Goal: Information Seeking & Learning: Learn about a topic

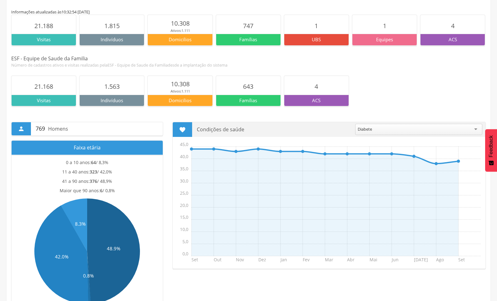
scroll to position [63, 0]
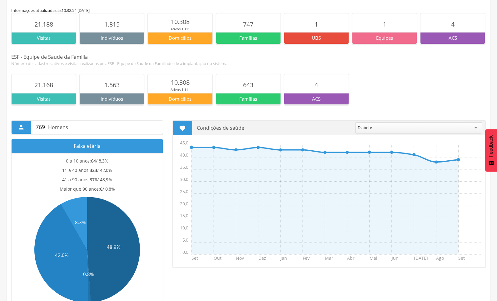
click at [476, 128] on div "Diabete" at bounding box center [418, 127] width 127 height 11
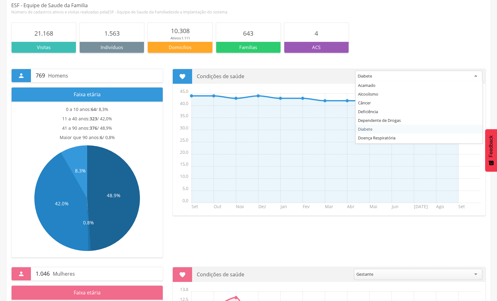
scroll to position [125, 0]
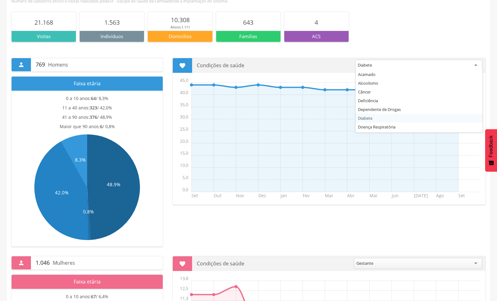
click at [392, 45] on div "21.168 Visitas 1.563 Indivíduos 10.308 Ativos: 1.111 Domicilios 643 Famílias 4 …" at bounding box center [248, 26] width 475 height 45
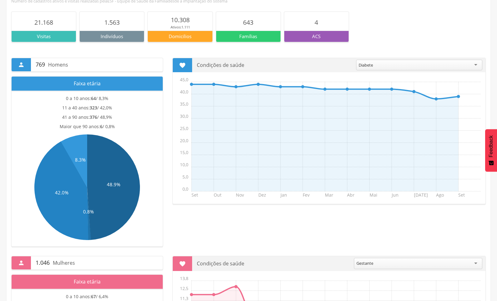
click at [476, 65] on div "Diabete" at bounding box center [419, 65] width 126 height 11
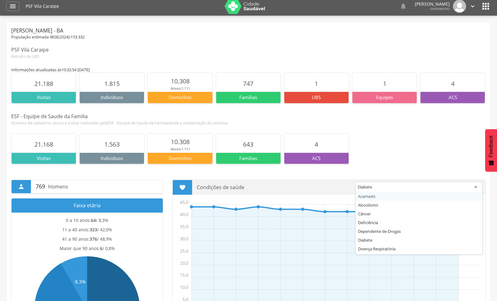
scroll to position [0, 0]
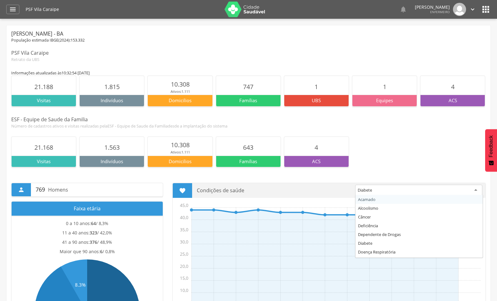
click at [450, 105] on div "ACS" at bounding box center [453, 100] width 64 height 11
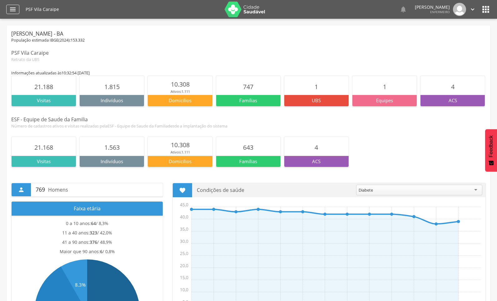
click at [12, 8] on icon "" at bounding box center [13, 10] width 8 height 8
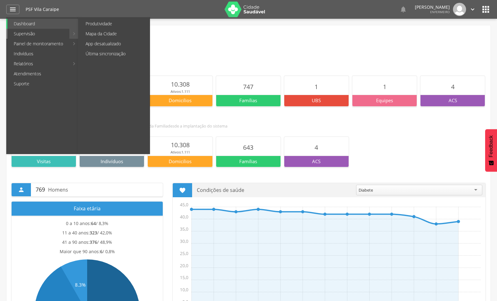
click at [23, 32] on link "Supervisão" at bounding box center [39, 34] width 62 height 10
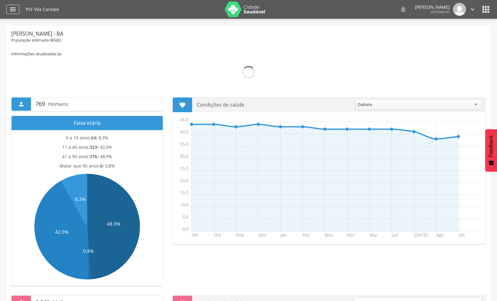
click at [13, 7] on icon "" at bounding box center [13, 10] width 8 height 8
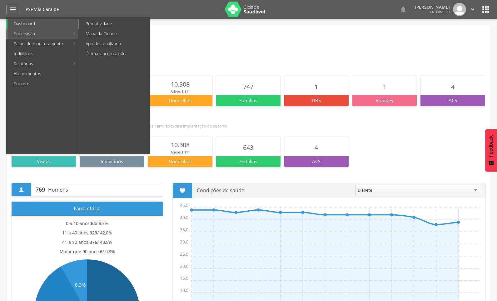
click at [97, 25] on link "Produtividade" at bounding box center [114, 24] width 70 height 10
type input "**********"
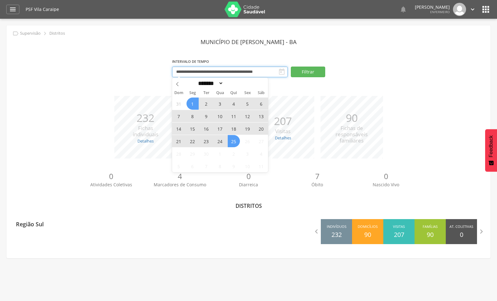
click at [263, 74] on input "**********" at bounding box center [230, 72] width 116 height 11
click at [179, 83] on icon at bounding box center [177, 84] width 4 height 4
select select "*"
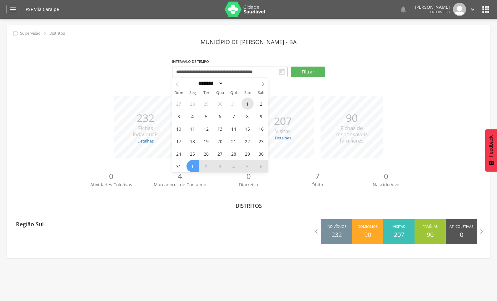
click at [247, 105] on span "1" at bounding box center [248, 104] width 12 height 12
type input "**********"
click at [224, 87] on select "******* ********* ***** ***** **** ***** ***** ****** ********" at bounding box center [210, 83] width 28 height 7
click at [251, 85] on div "******* ********* ***** ***** **** ***** ***** ****** ******** ****" at bounding box center [220, 83] width 72 height 11
click at [264, 85] on icon at bounding box center [263, 84] width 4 height 4
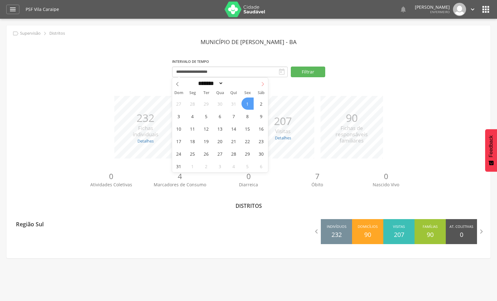
select select "*"
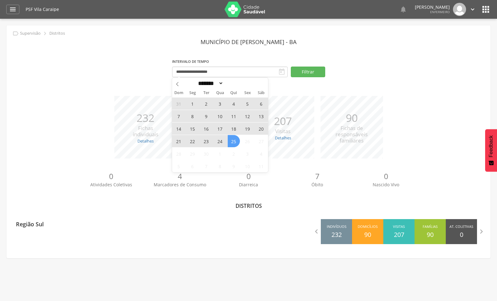
click at [237, 142] on span "25" at bounding box center [234, 141] width 12 height 12
type input "**********"
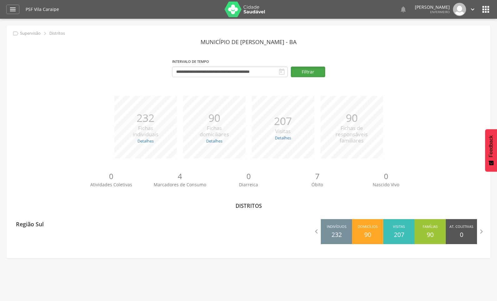
click at [311, 72] on button "Filtrar" at bounding box center [308, 72] width 34 height 11
click at [9, 9] on icon "" at bounding box center [13, 10] width 8 height 8
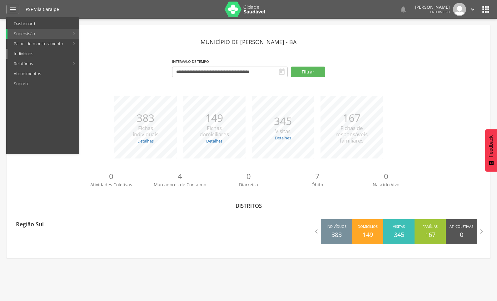
click at [28, 52] on link "Indivíduos" at bounding box center [43, 54] width 71 height 10
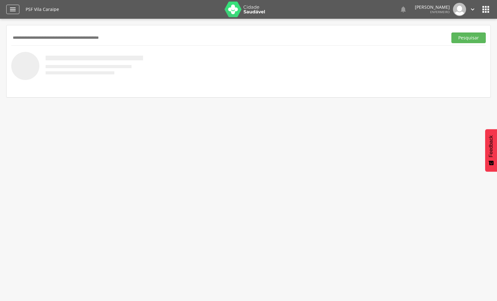
click at [13, 11] on icon "" at bounding box center [13, 10] width 8 height 8
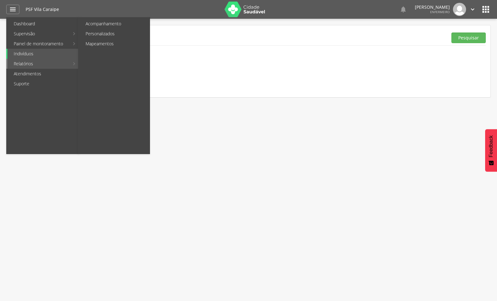
click at [20, 66] on link "Relatórios" at bounding box center [39, 64] width 62 height 10
click at [100, 30] on link "Personalizados" at bounding box center [114, 34] width 70 height 10
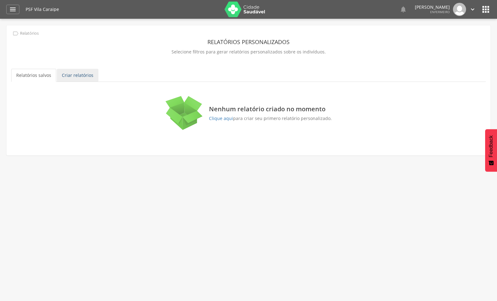
click at [76, 77] on link "Criar relatórios" at bounding box center [78, 75] width 42 height 13
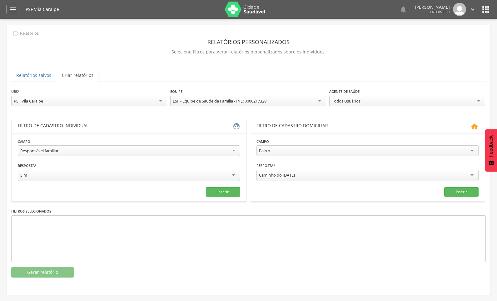
scroll to position [19, 0]
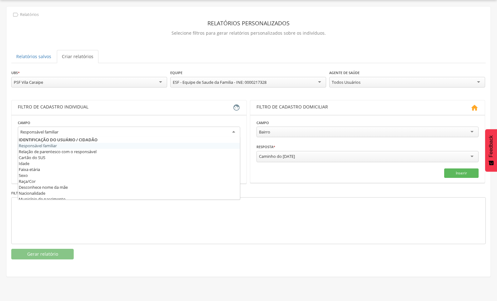
click at [233, 131] on div "Responsável familiar" at bounding box center [129, 132] width 223 height 11
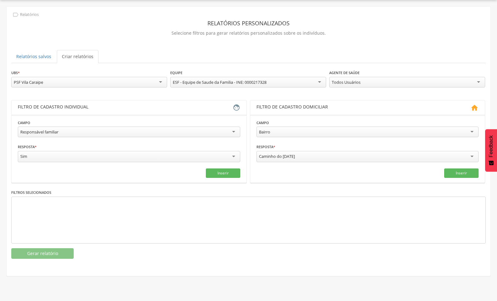
click at [66, 131] on div "Responsável familiar" at bounding box center [129, 132] width 223 height 11
type input "*****"
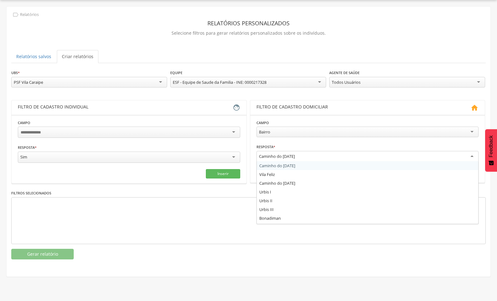
click at [471, 156] on div "Caminho do Mar 1" at bounding box center [368, 156] width 223 height 11
click at [187, 192] on div "Filtros selecionados" at bounding box center [248, 217] width 475 height 54
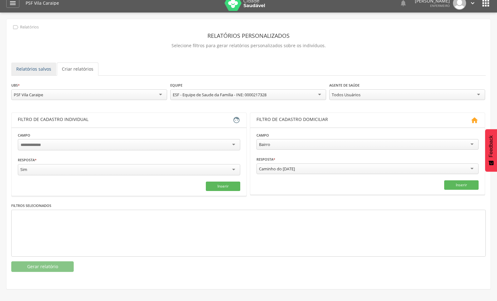
scroll to position [0, 0]
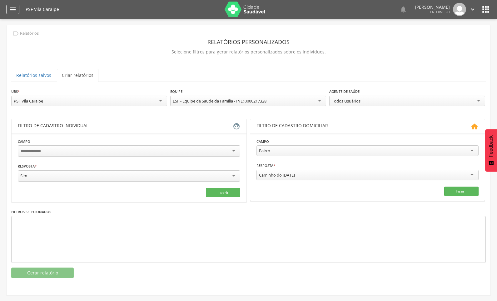
click at [12, 9] on icon "" at bounding box center [13, 10] width 8 height 8
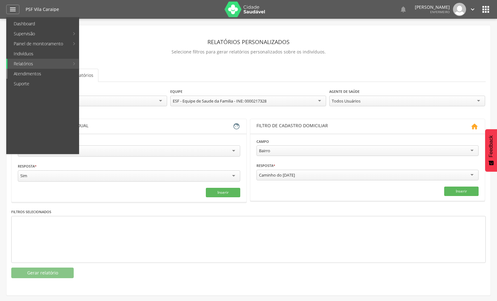
click at [23, 70] on link "Atendimentos" at bounding box center [43, 74] width 71 height 10
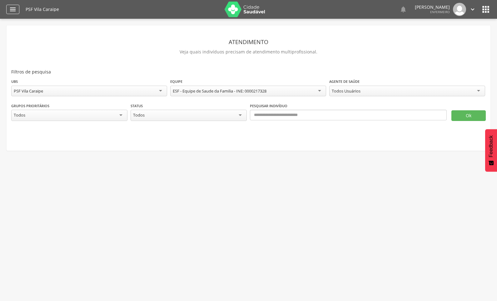
click at [13, 7] on icon "" at bounding box center [13, 10] width 8 height 8
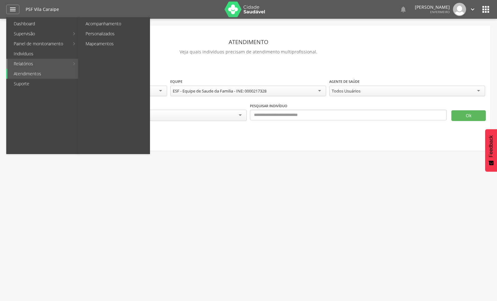
click at [25, 63] on link "Relatórios" at bounding box center [39, 64] width 62 height 10
click at [107, 25] on link "Acompanhamento" at bounding box center [114, 24] width 70 height 10
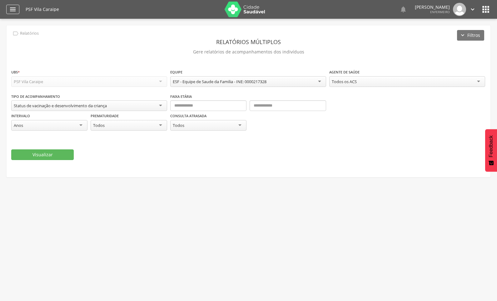
click at [15, 8] on icon "" at bounding box center [13, 10] width 8 height 8
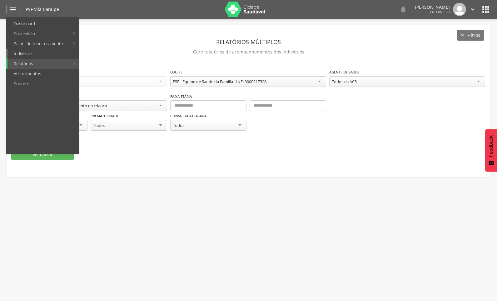
click at [25, 53] on link "Indivíduos" at bounding box center [43, 54] width 71 height 10
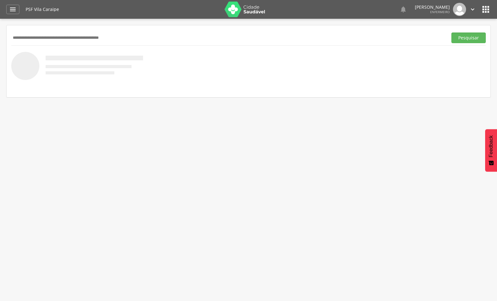
click at [13, 14] on div " Dashboard Supervisão Produtividade Mapa da Cidade App desatualizado Última si…" at bounding box center [248, 9] width 485 height 19
click at [13, 9] on icon "" at bounding box center [13, 10] width 8 height 8
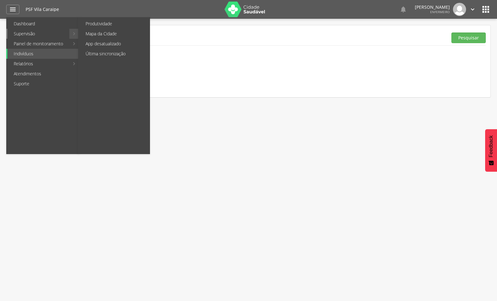
click at [19, 31] on link "Supervisão" at bounding box center [39, 34] width 62 height 10
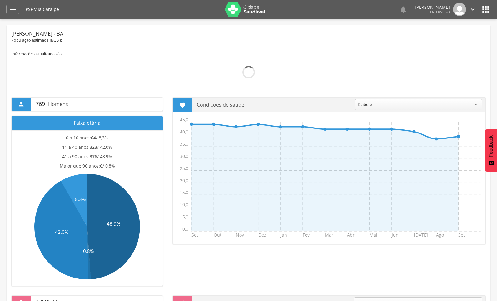
click at [477, 100] on main "Informações atualizadas às Visitas Indivíduos Ativos: Domicilios Famílias UBS E…" at bounding box center [248, 266] width 475 height 447
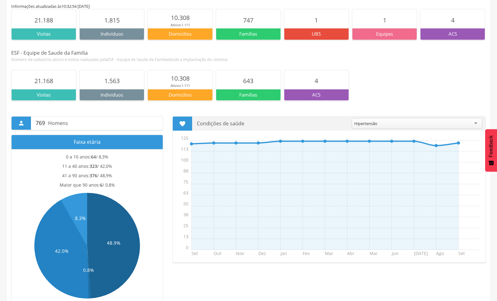
scroll to position [94, 0]
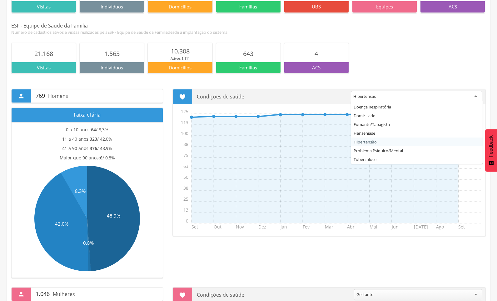
click at [476, 97] on div "Hipertensão" at bounding box center [417, 96] width 132 height 11
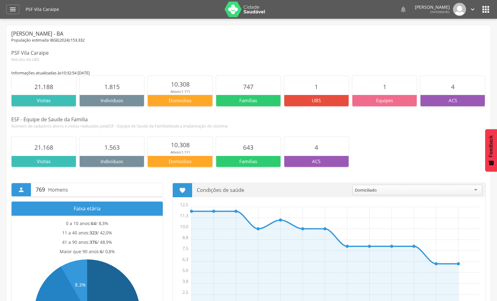
scroll to position [63, 0]
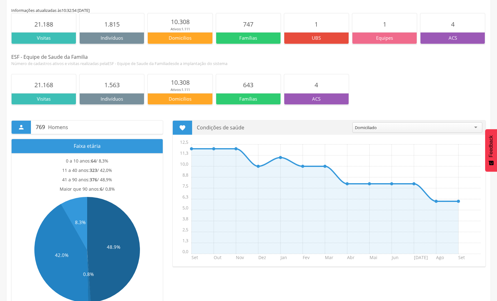
click at [376, 88] on div "21.168 Visitas 1.563 Indivíduos 10.308 Ativos: 1.111 Domicilios 643 Famílias 4 …" at bounding box center [248, 89] width 475 height 31
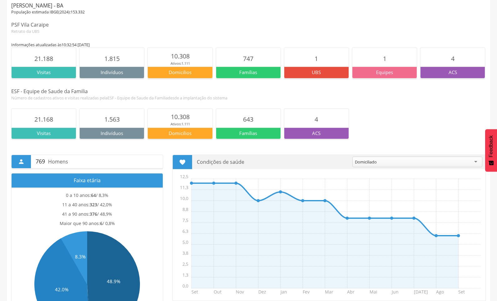
scroll to position [0, 0]
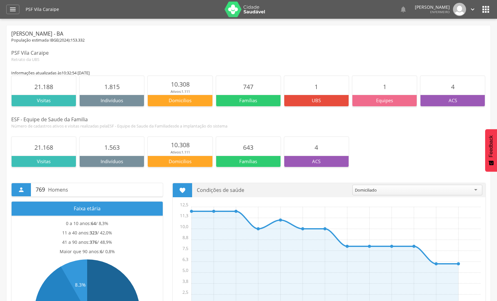
click at [477, 190] on div "Domiciliado" at bounding box center [418, 190] width 130 height 11
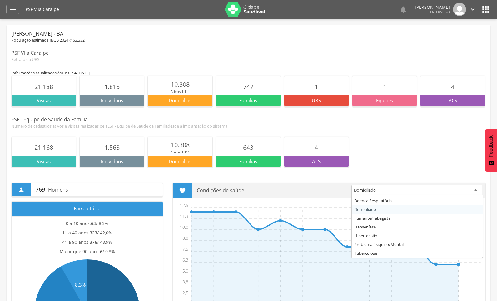
click at [368, 211] on section "**********" at bounding box center [330, 256] width 314 height 147
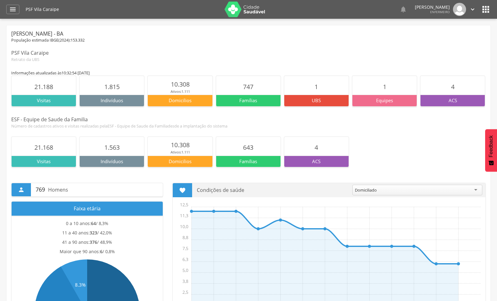
click at [437, 149] on div "21.168 Visitas 1.563 Indivíduos 10.308 Ativos: 1.111 Domicilios 643 Famílias 4 …" at bounding box center [248, 152] width 475 height 31
click at [316, 41] on div "População estimada IBGE( 2024 ): 153.332" at bounding box center [248, 41] width 475 height 6
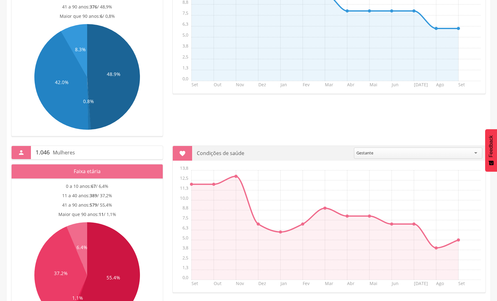
scroll to position [280, 0]
